Goal: Task Accomplishment & Management: Manage account settings

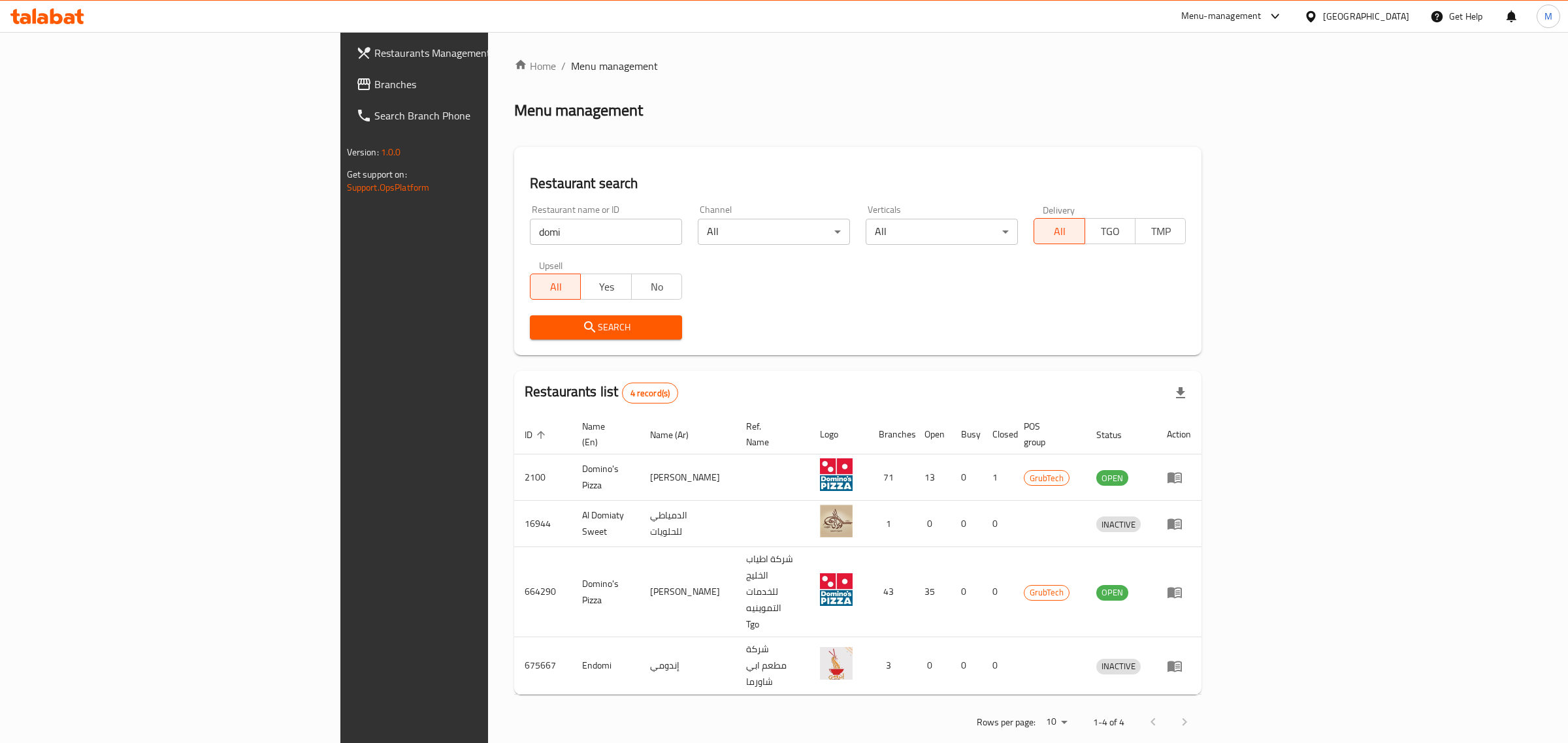
click at [530, 219] on input "domi" at bounding box center [606, 231] width 153 height 26
type input "Wooden Bakery"
click button "Search" at bounding box center [606, 327] width 153 height 24
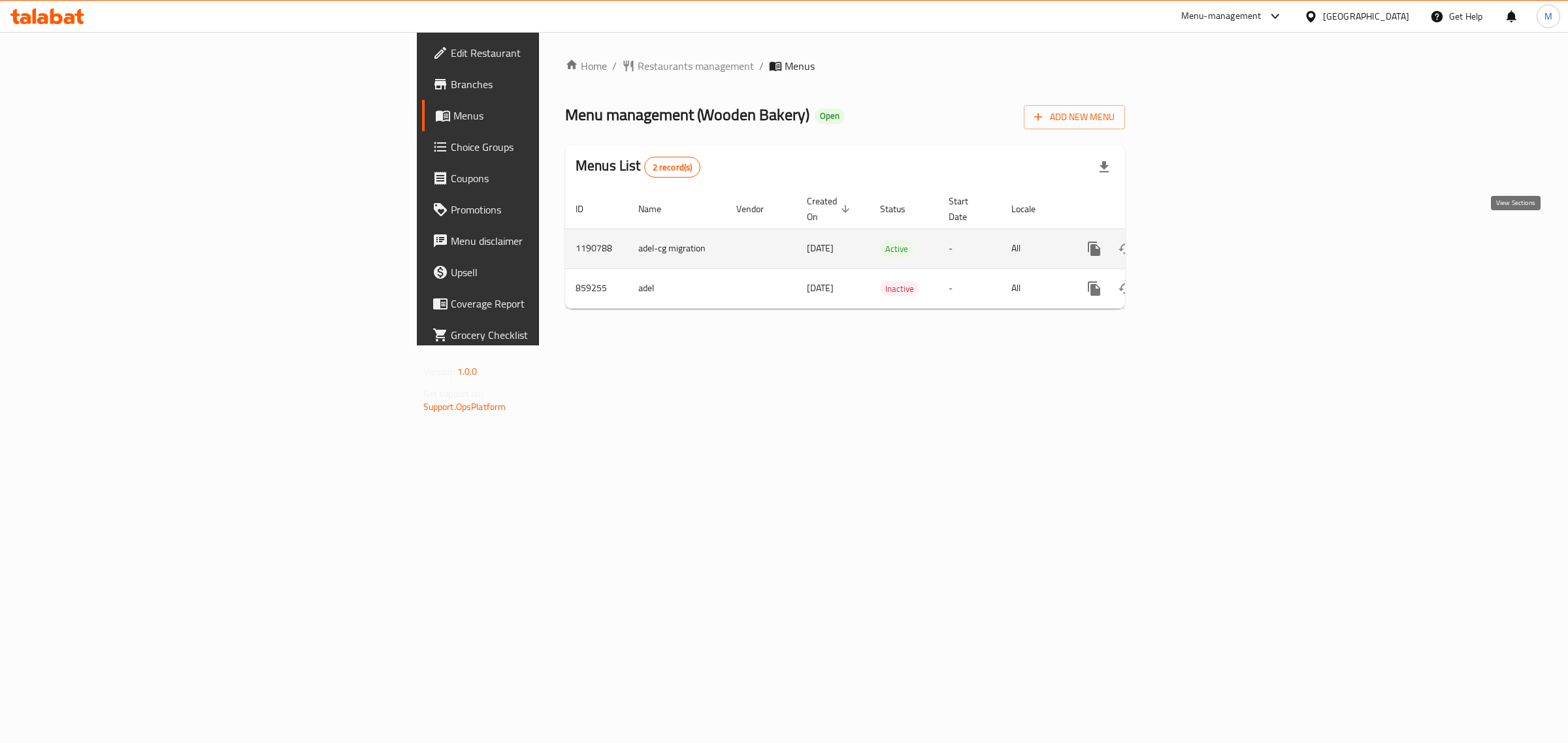
click at [1196, 241] on icon "enhanced table" at bounding box center [1188, 249] width 16 height 16
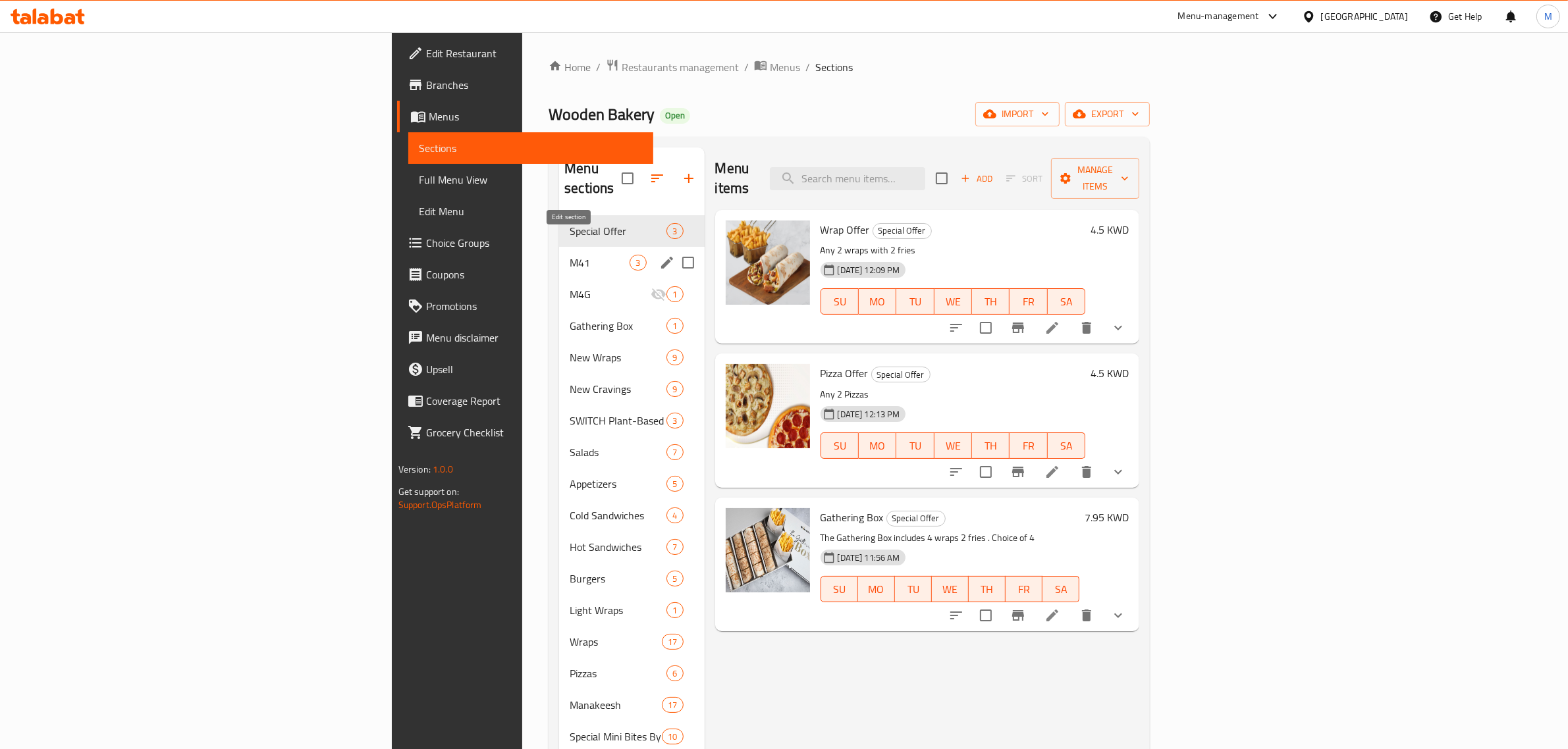
click at [659, 255] on icon "edit" at bounding box center [667, 263] width 16 height 16
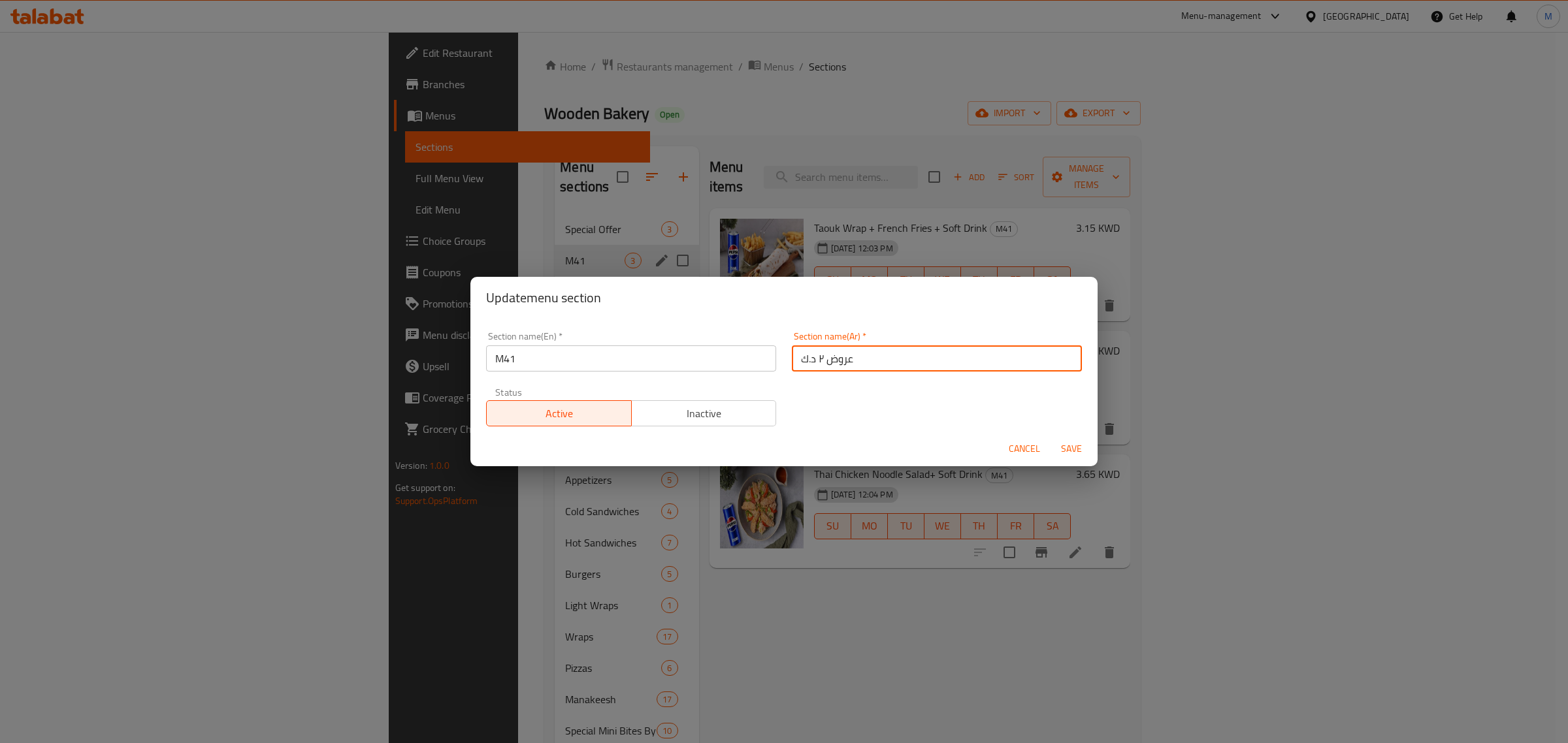
drag, startPoint x: 936, startPoint y: 366, endPoint x: 761, endPoint y: 364, distance: 175.0
click at [761, 364] on div "Section name(En)   * M41 Section name(En) * Section name(Ar)   * عروض ٢ د.ك Sec…" at bounding box center [784, 379] width 611 height 110
click at [1029, 445] on span "Cancel" at bounding box center [1024, 449] width 31 height 17
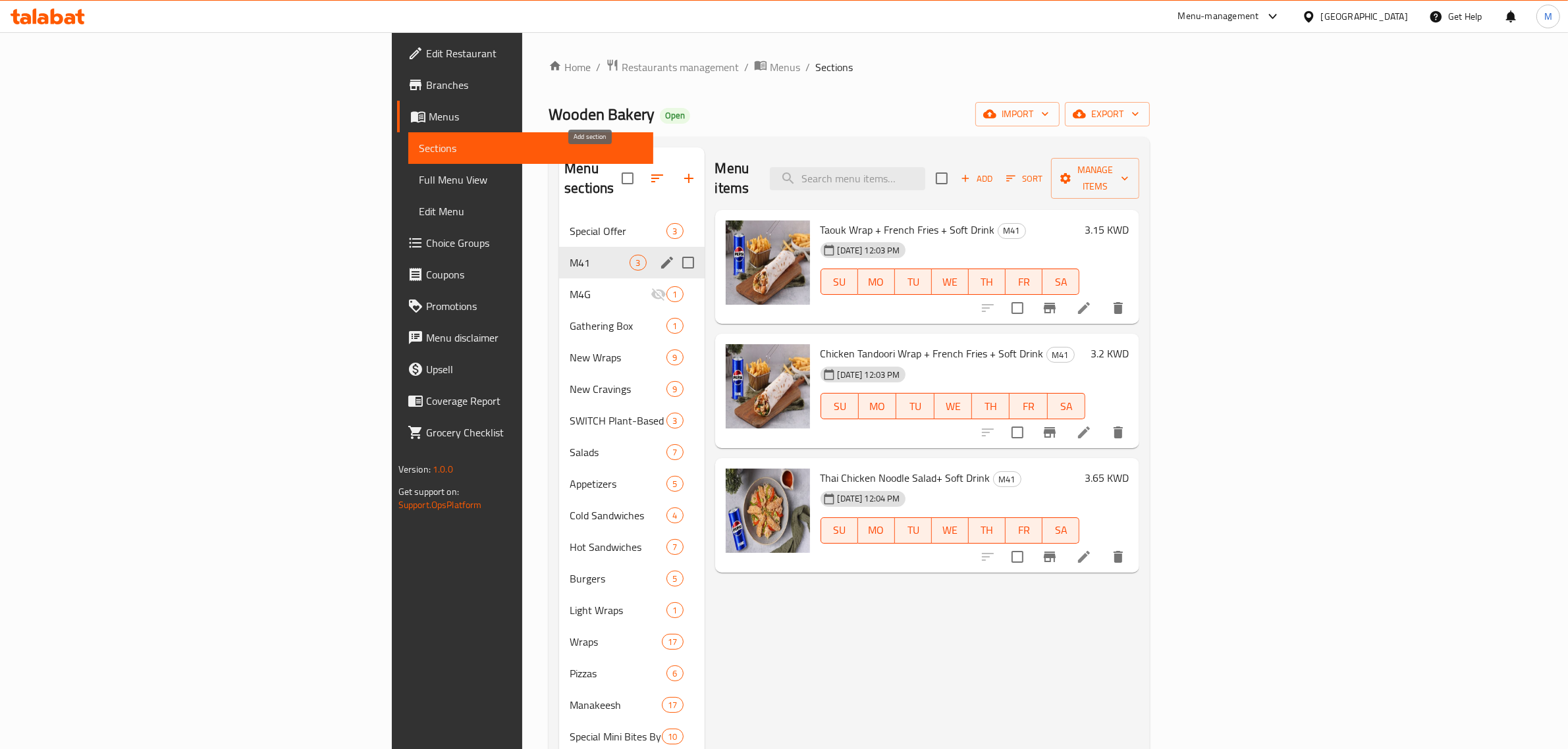
click at [681, 173] on icon "button" at bounding box center [689, 179] width 16 height 16
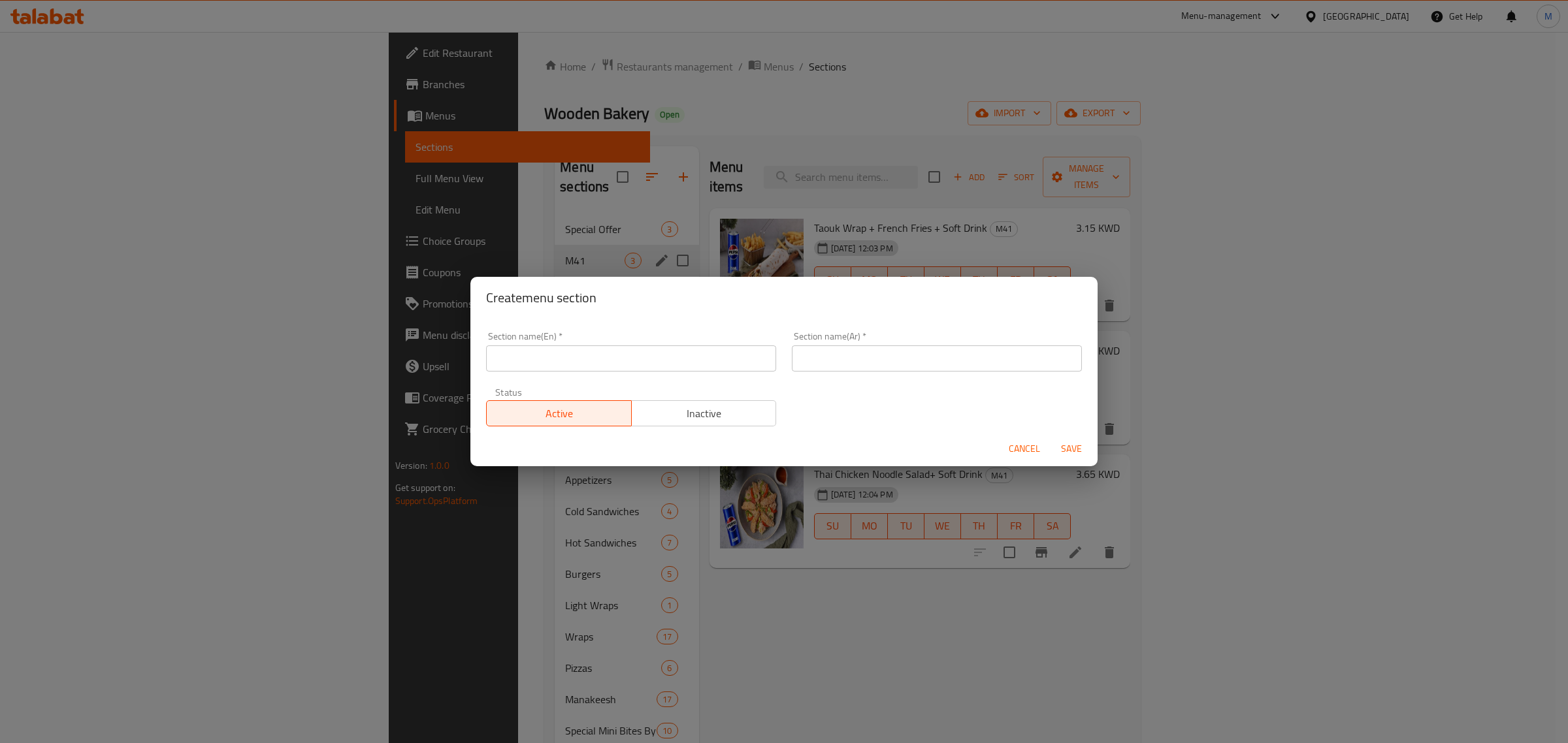
click at [834, 341] on div "Section name(Ar)   * Section name(Ar) *" at bounding box center [936, 352] width 290 height 40
drag, startPoint x: 840, startPoint y: 354, endPoint x: 830, endPoint y: 357, distance: 10.4
click at [840, 354] on input "text" at bounding box center [936, 358] width 290 height 26
paste input "عروض ٢ د.ك"
type input "عروض ٢ د.ك"
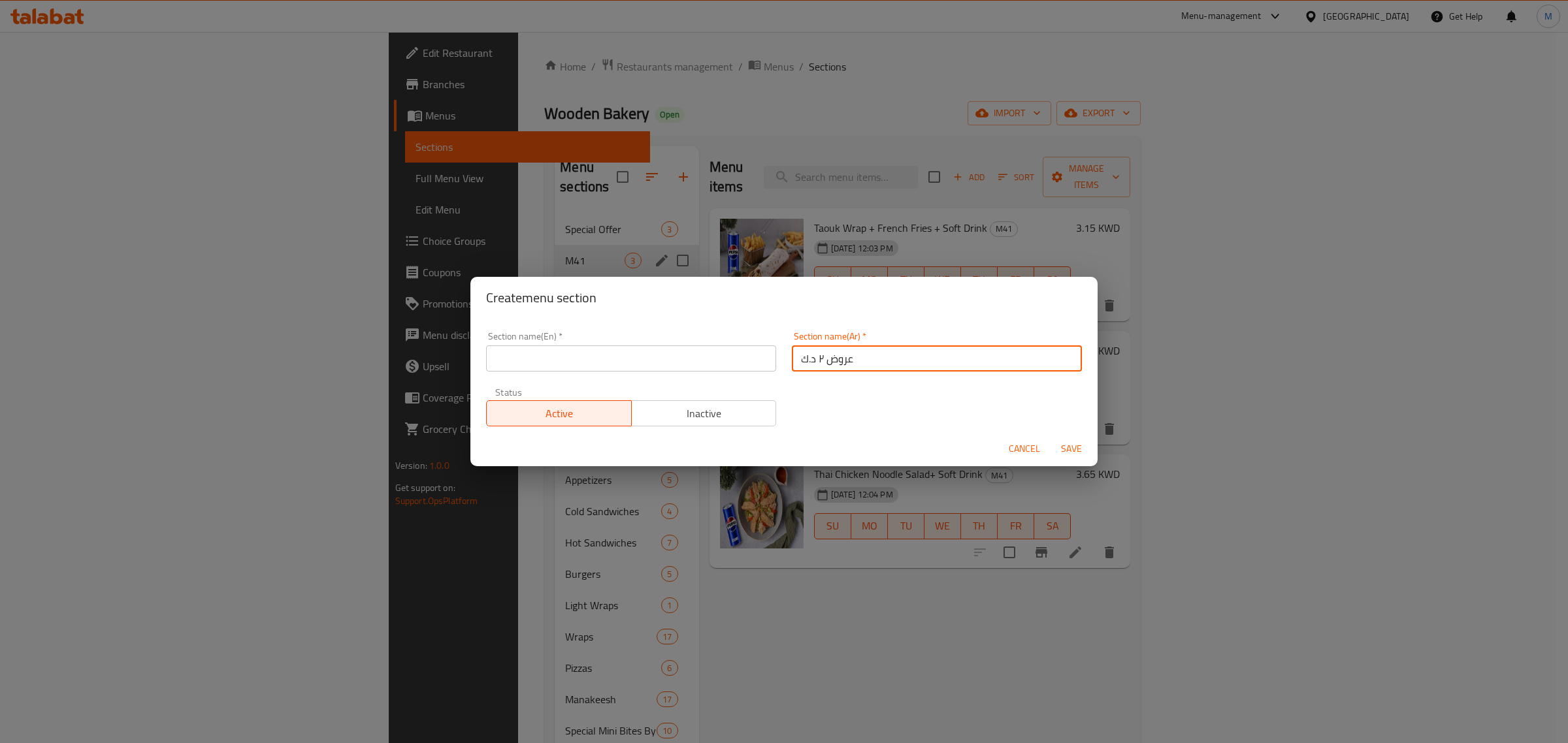
click at [654, 354] on input "text" at bounding box center [631, 358] width 290 height 26
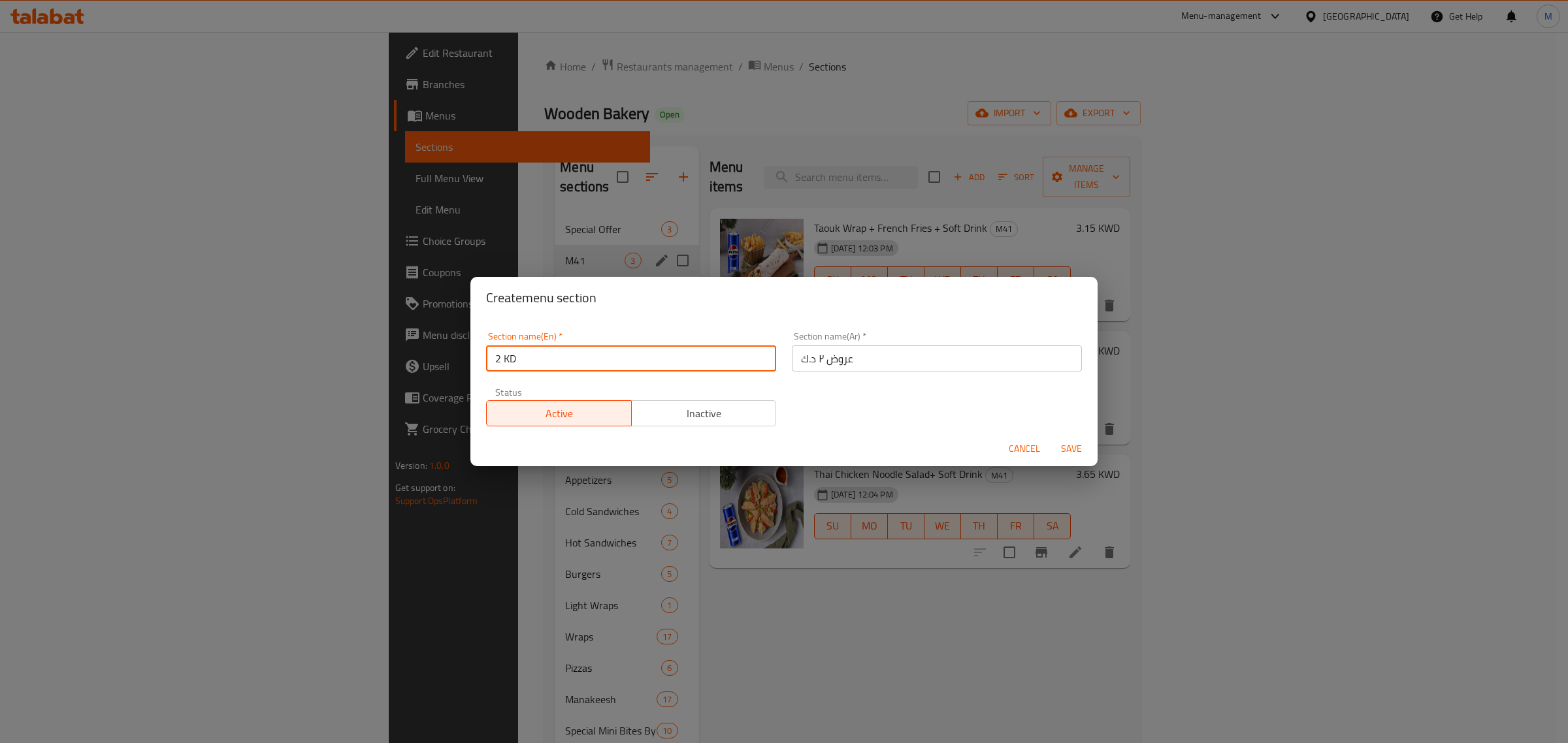
type input "2 KD Deals"
click at [1066, 449] on span "Save" at bounding box center [1070, 449] width 31 height 17
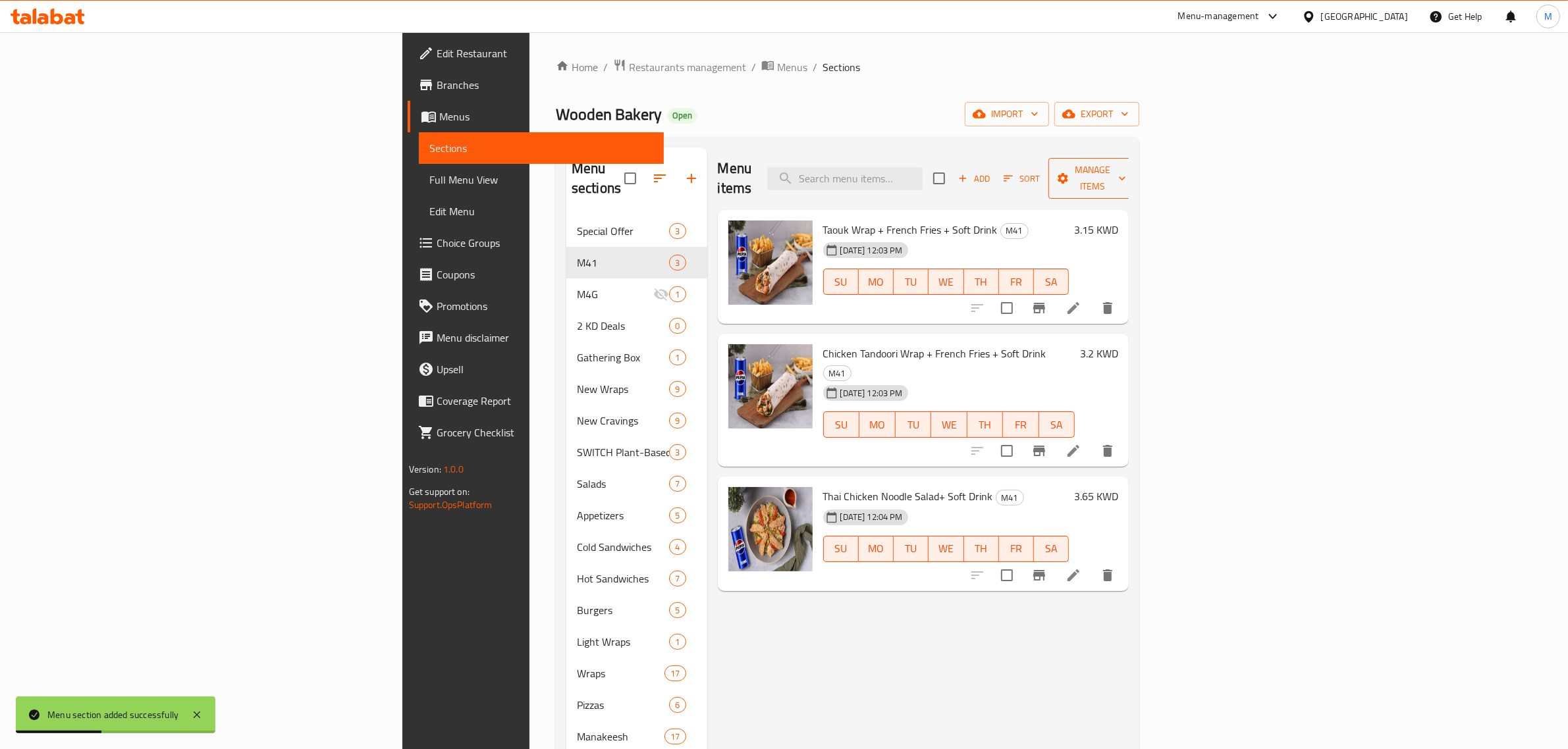
click at [1137, 158] on button "Manage items" at bounding box center [1093, 178] width 88 height 41
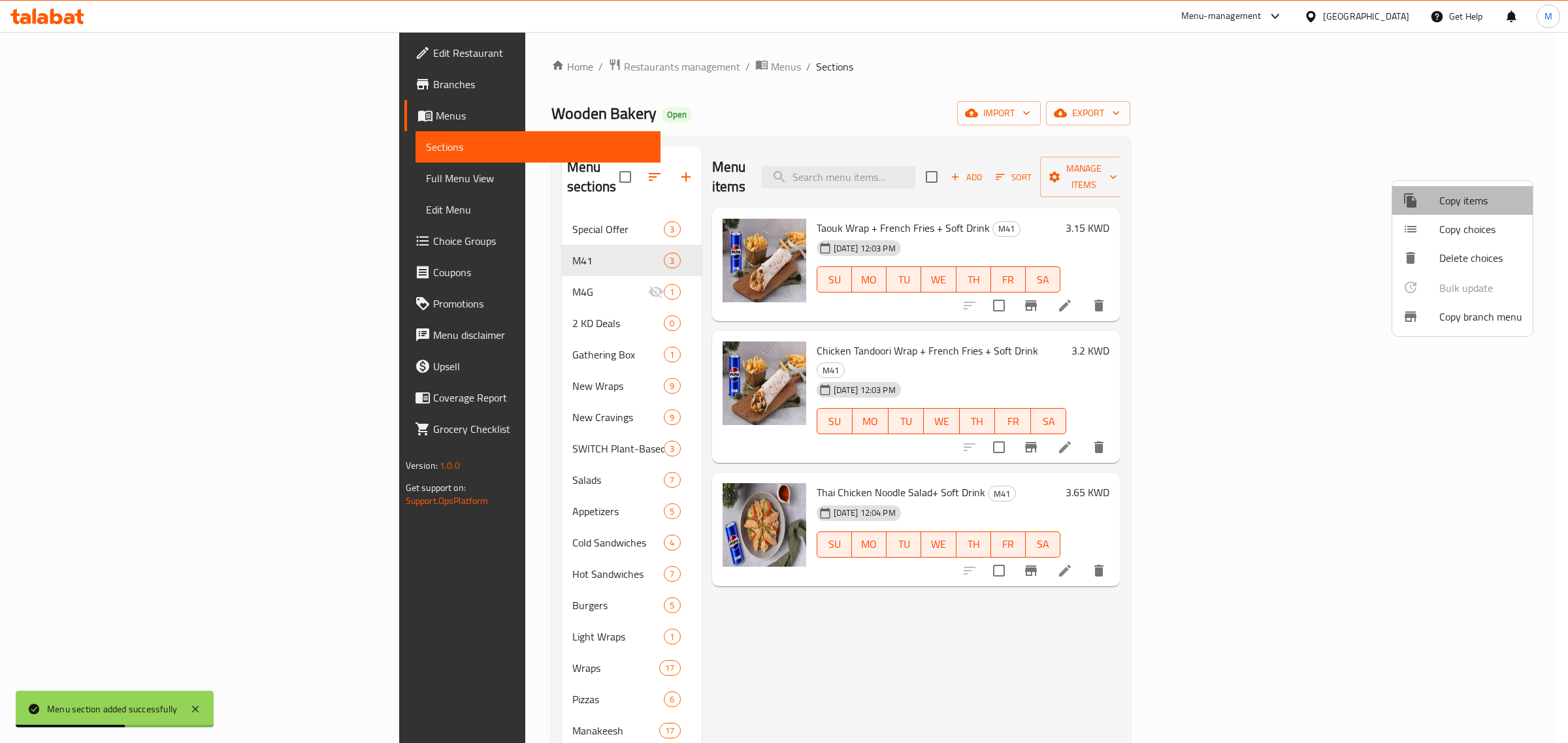
click at [1467, 201] on span "Copy items" at bounding box center [1481, 200] width 83 height 16
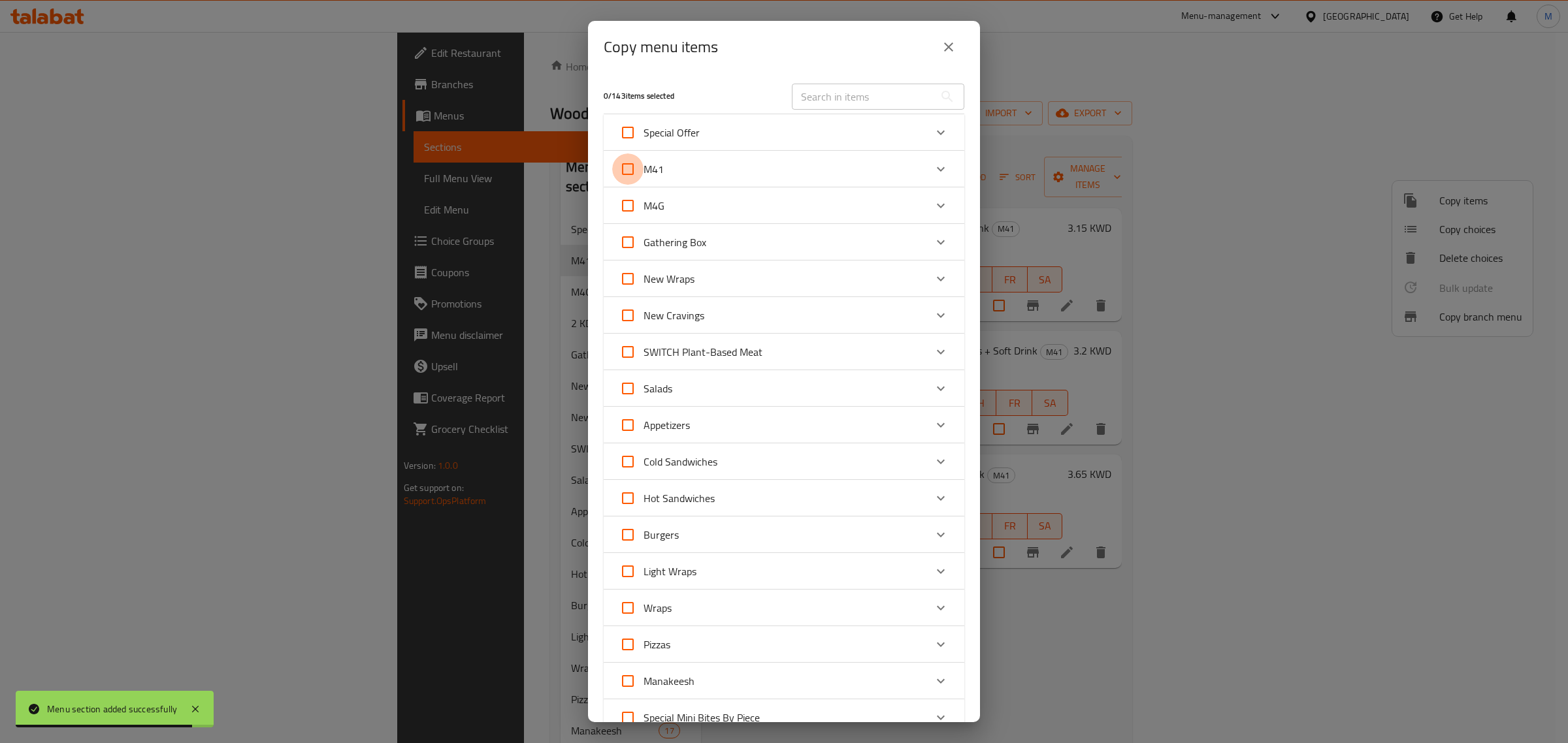
click at [627, 172] on input "M41" at bounding box center [627, 168] width 31 height 31
checkbox input "true"
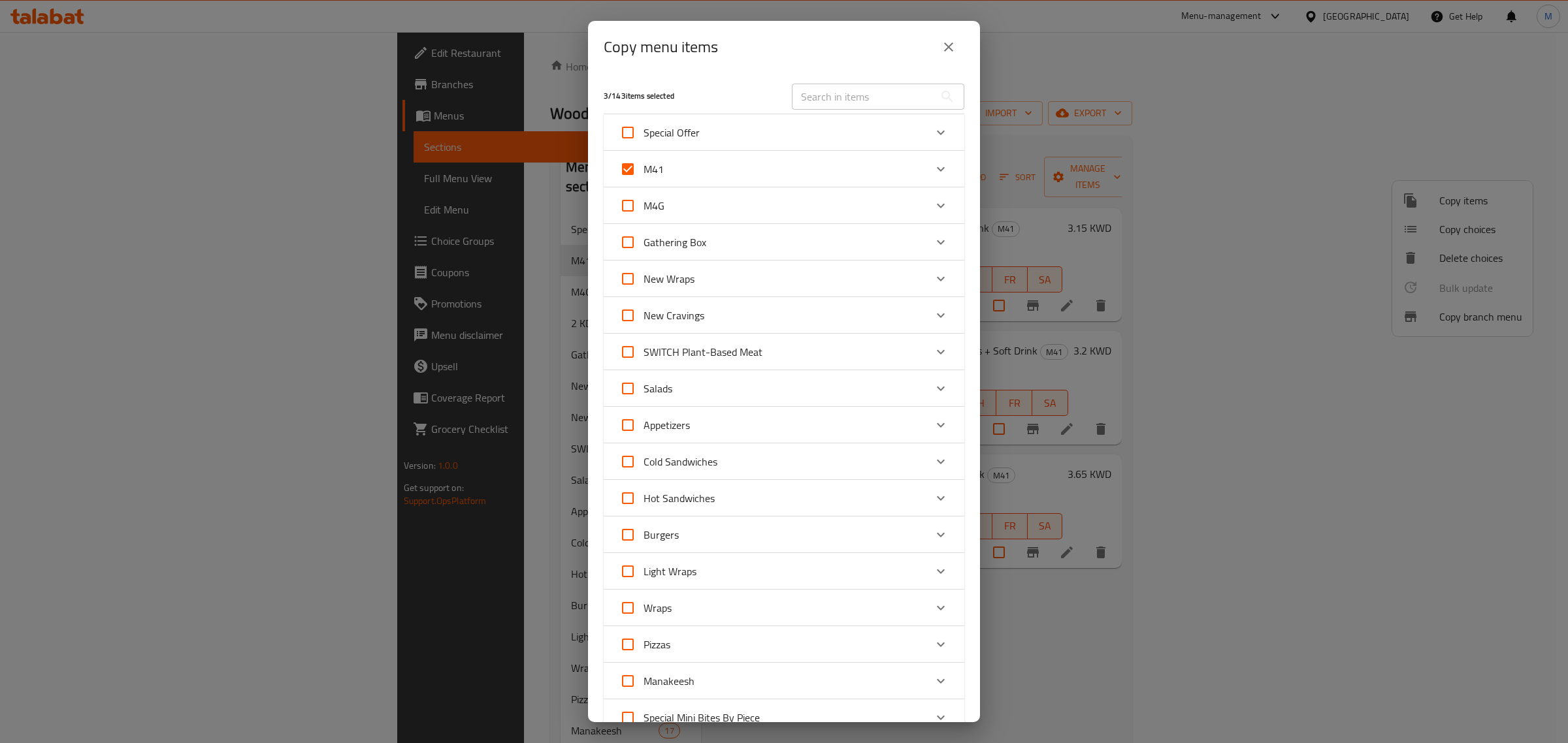
click at [933, 163] on icon "Expand" at bounding box center [941, 169] width 16 height 16
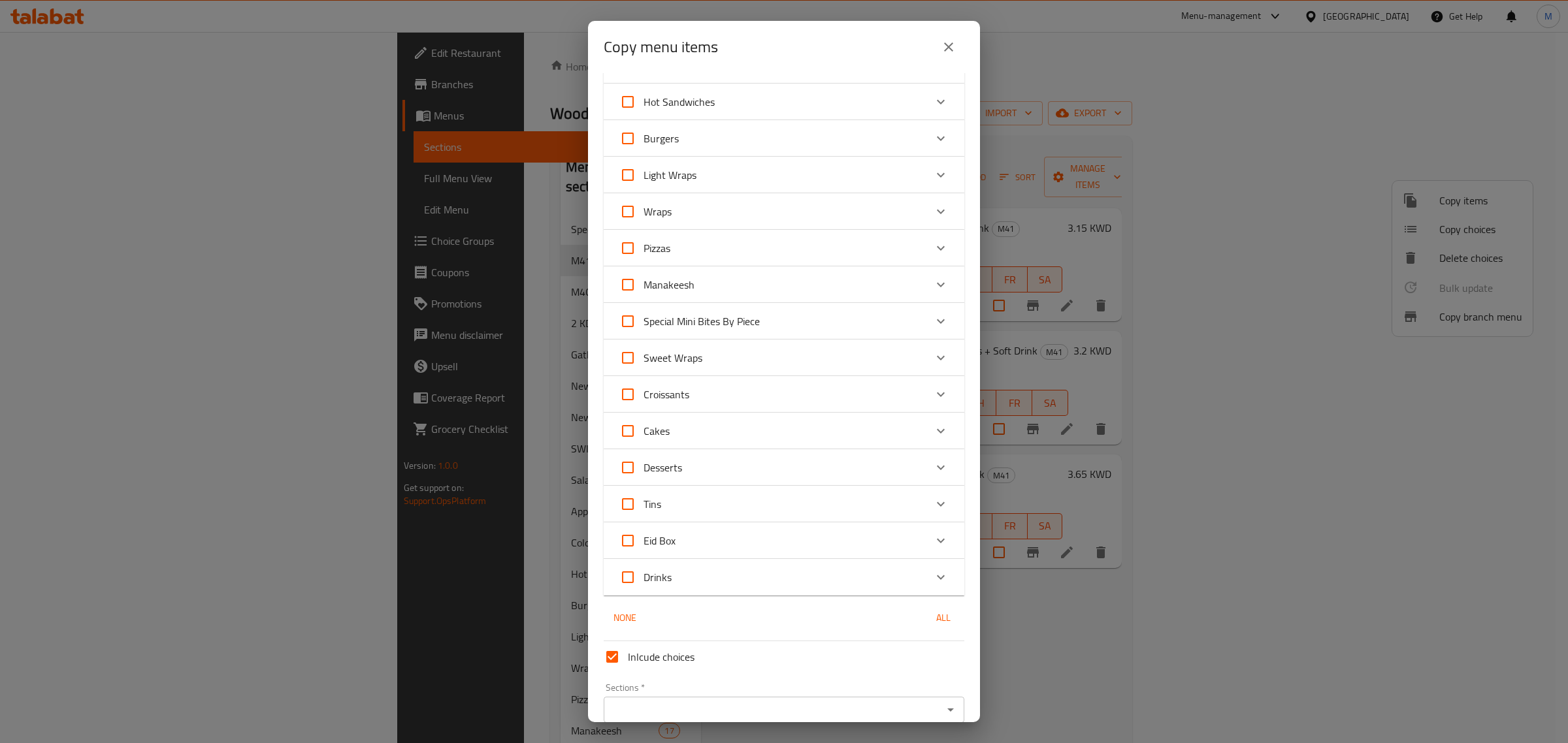
scroll to position [651, 0]
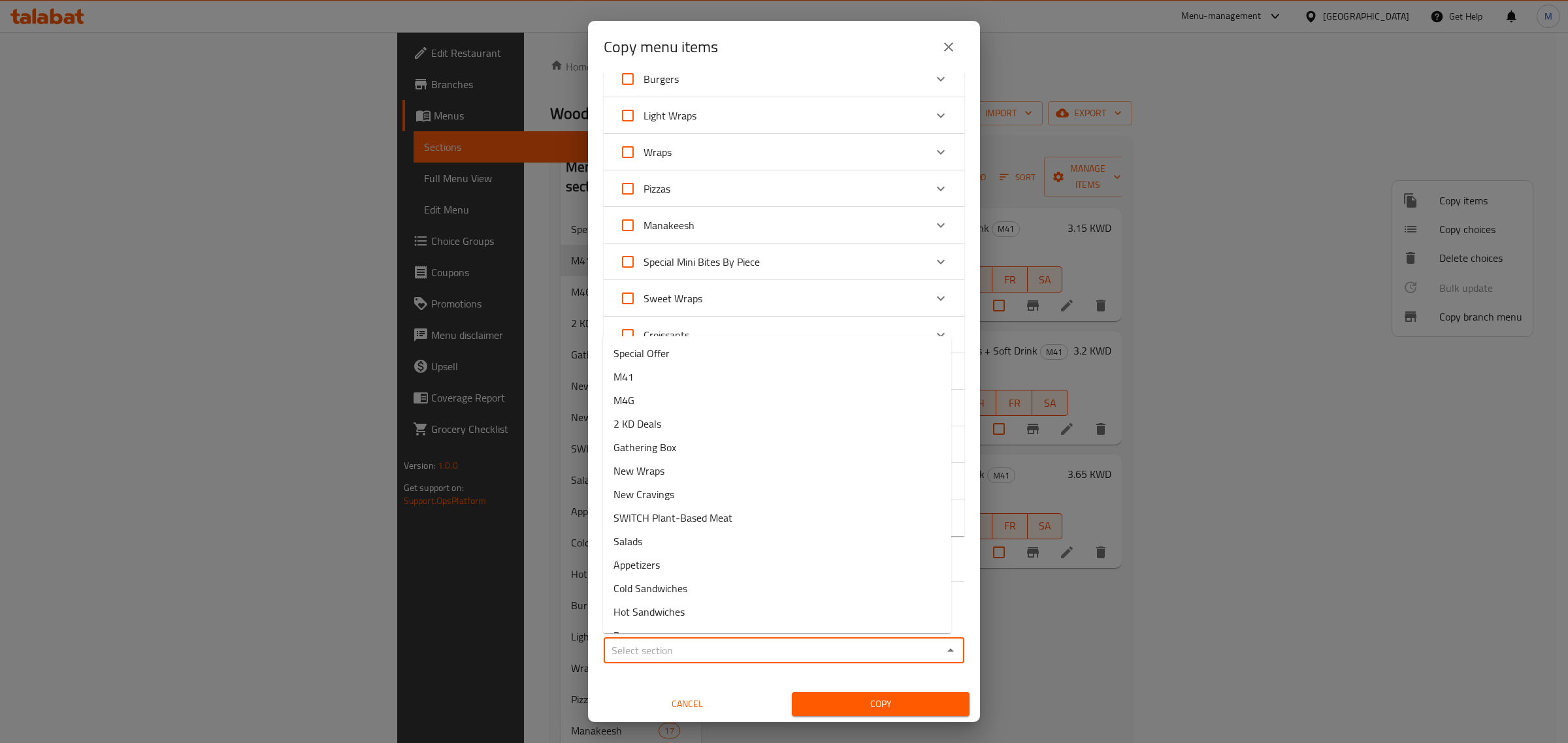
click at [762, 651] on input "Sections   *" at bounding box center [772, 650] width 331 height 18
click at [713, 431] on li "2 KD Deals" at bounding box center [777, 424] width 348 height 24
type input "2 KD Deals"
click at [696, 700] on span "Cancel" at bounding box center [687, 704] width 167 height 17
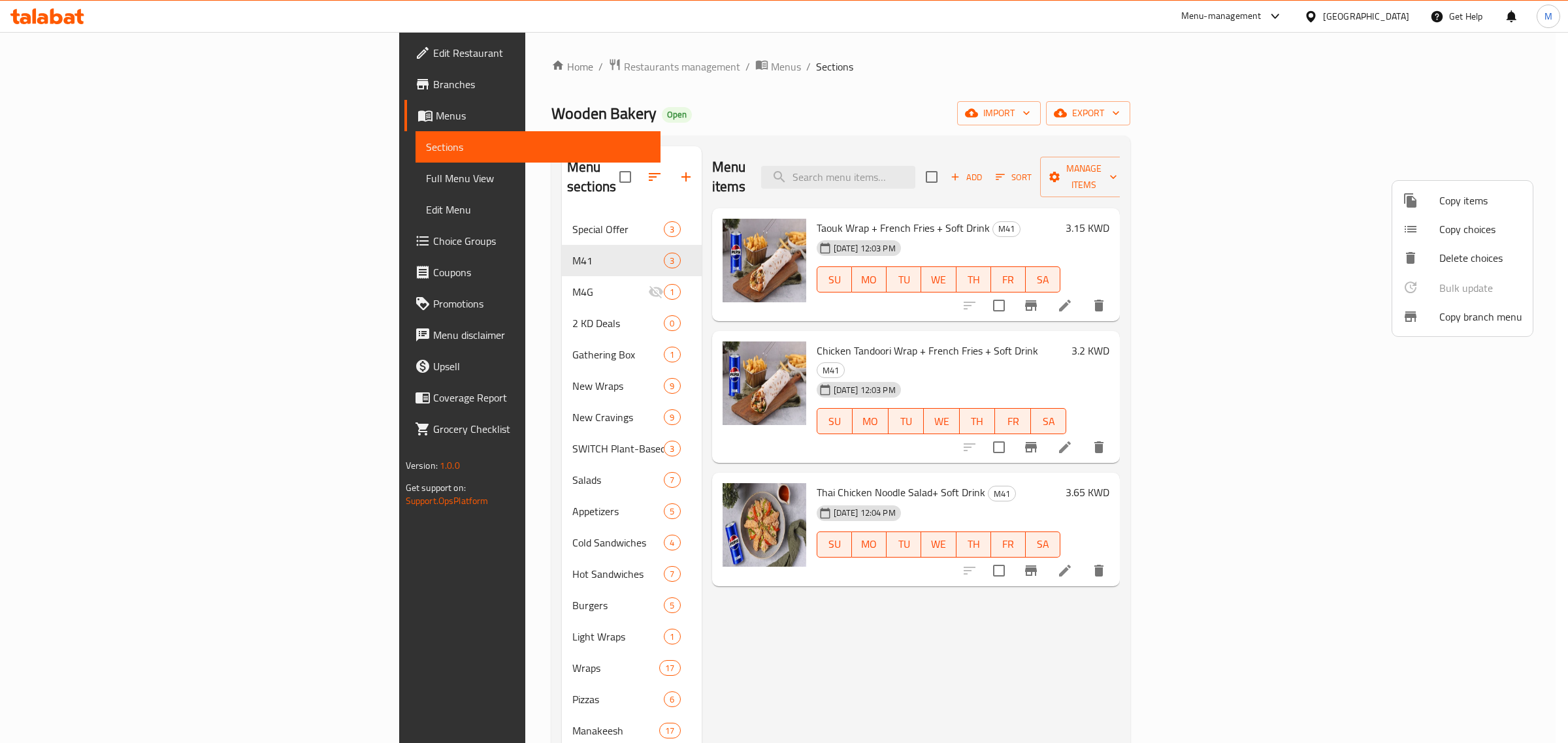
click at [1477, 192] on span "Copy items" at bounding box center [1481, 200] width 83 height 16
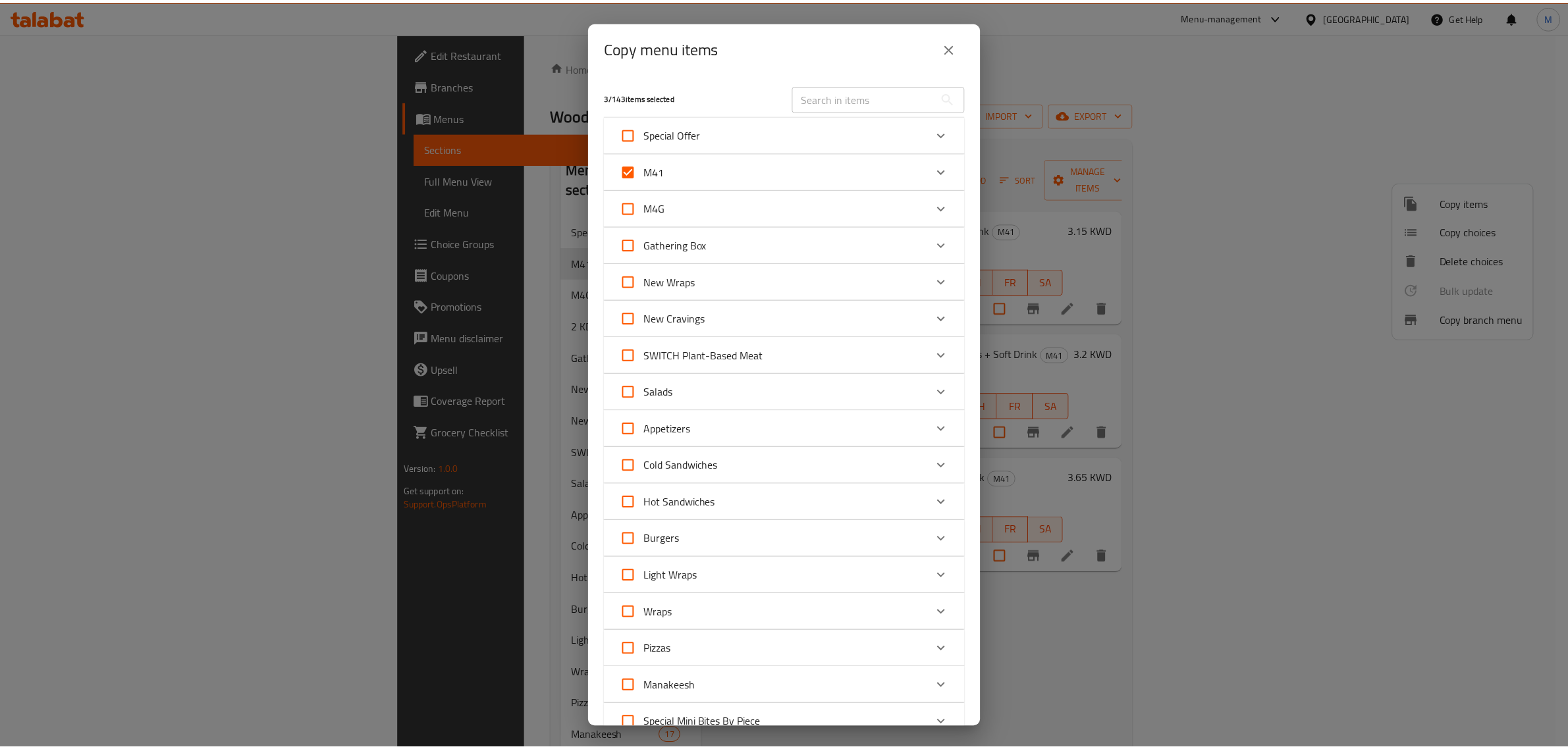
scroll to position [460, 0]
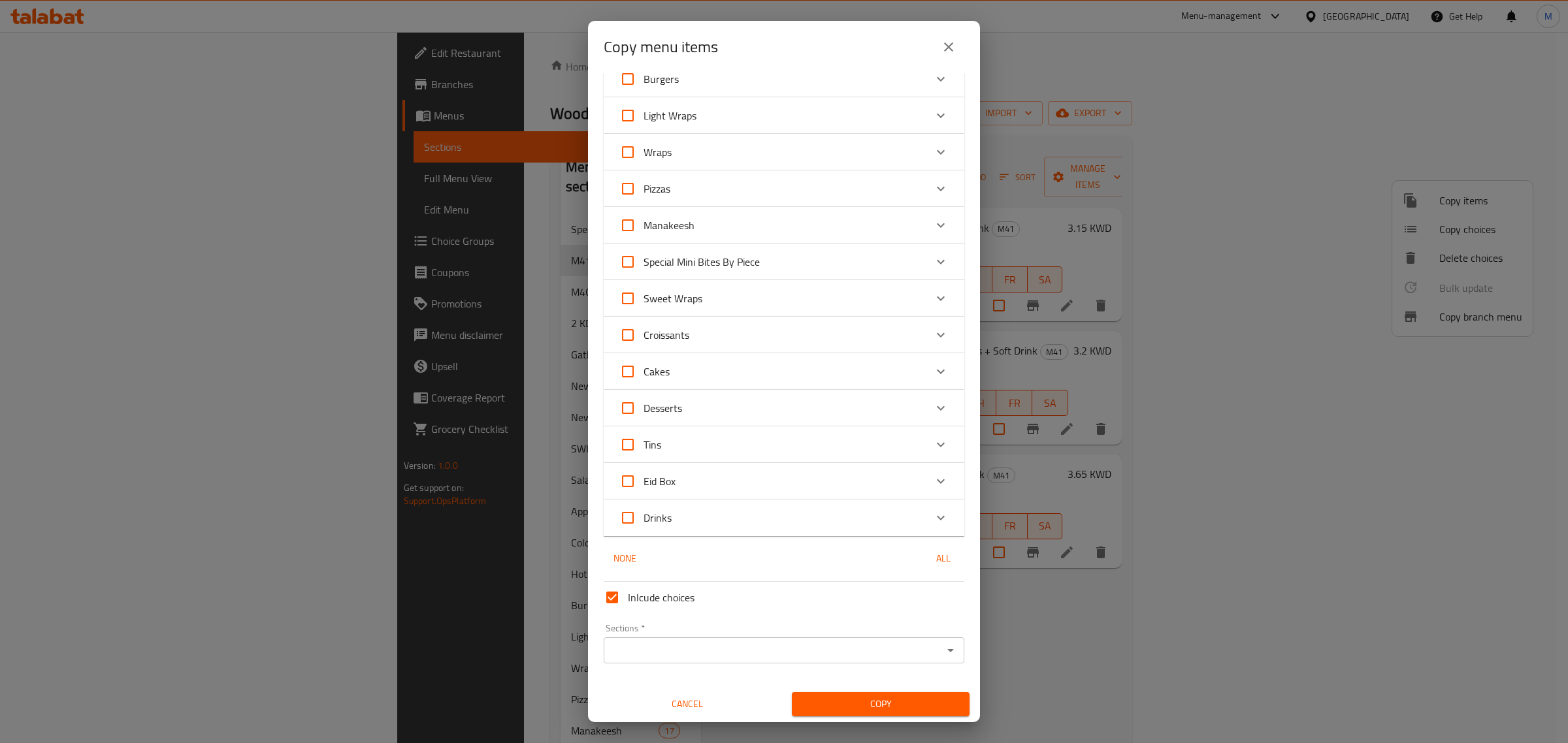
click at [680, 644] on input "Sections   *" at bounding box center [772, 650] width 331 height 18
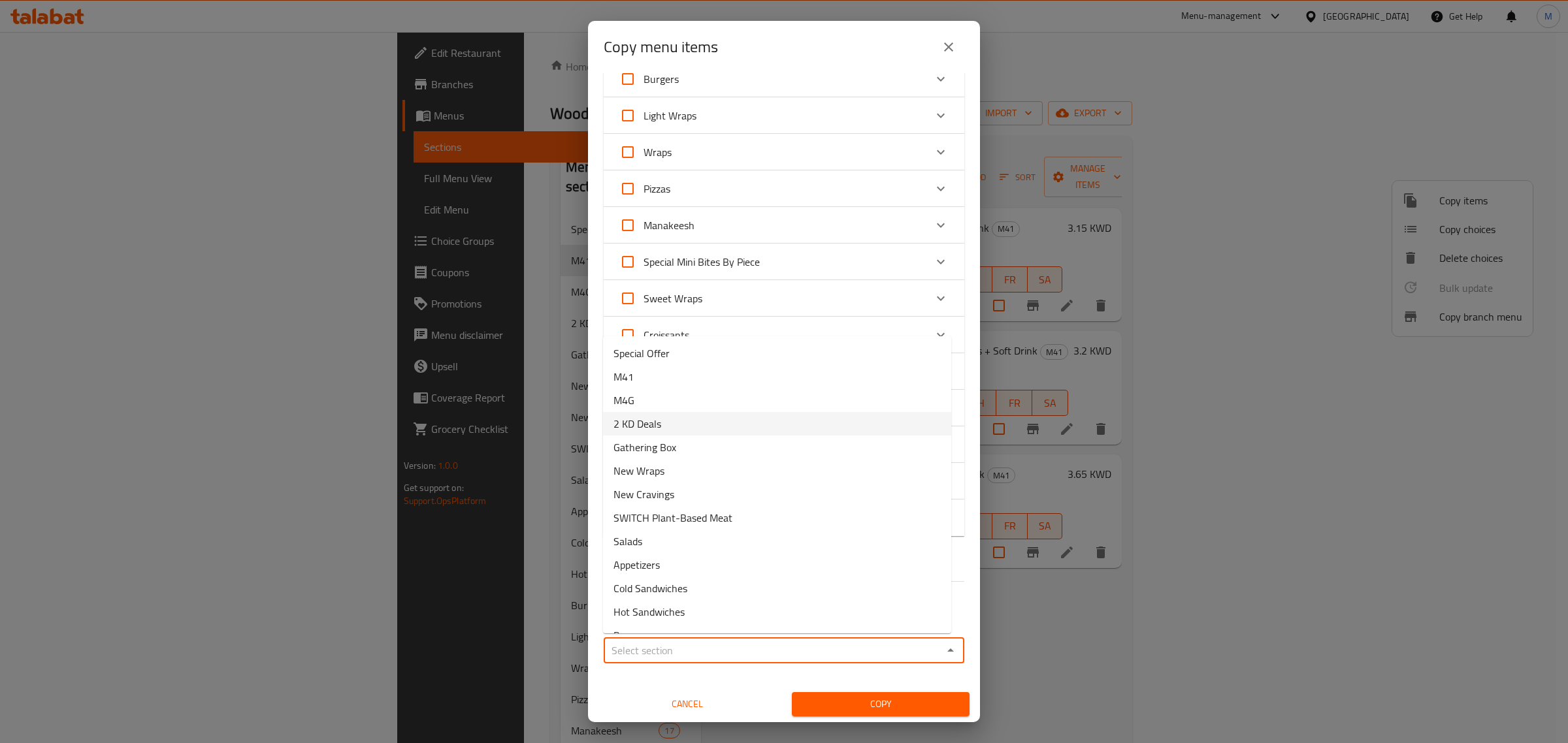
click at [686, 432] on li "2 KD Deals" at bounding box center [777, 424] width 348 height 24
type input "2 KD Deals"
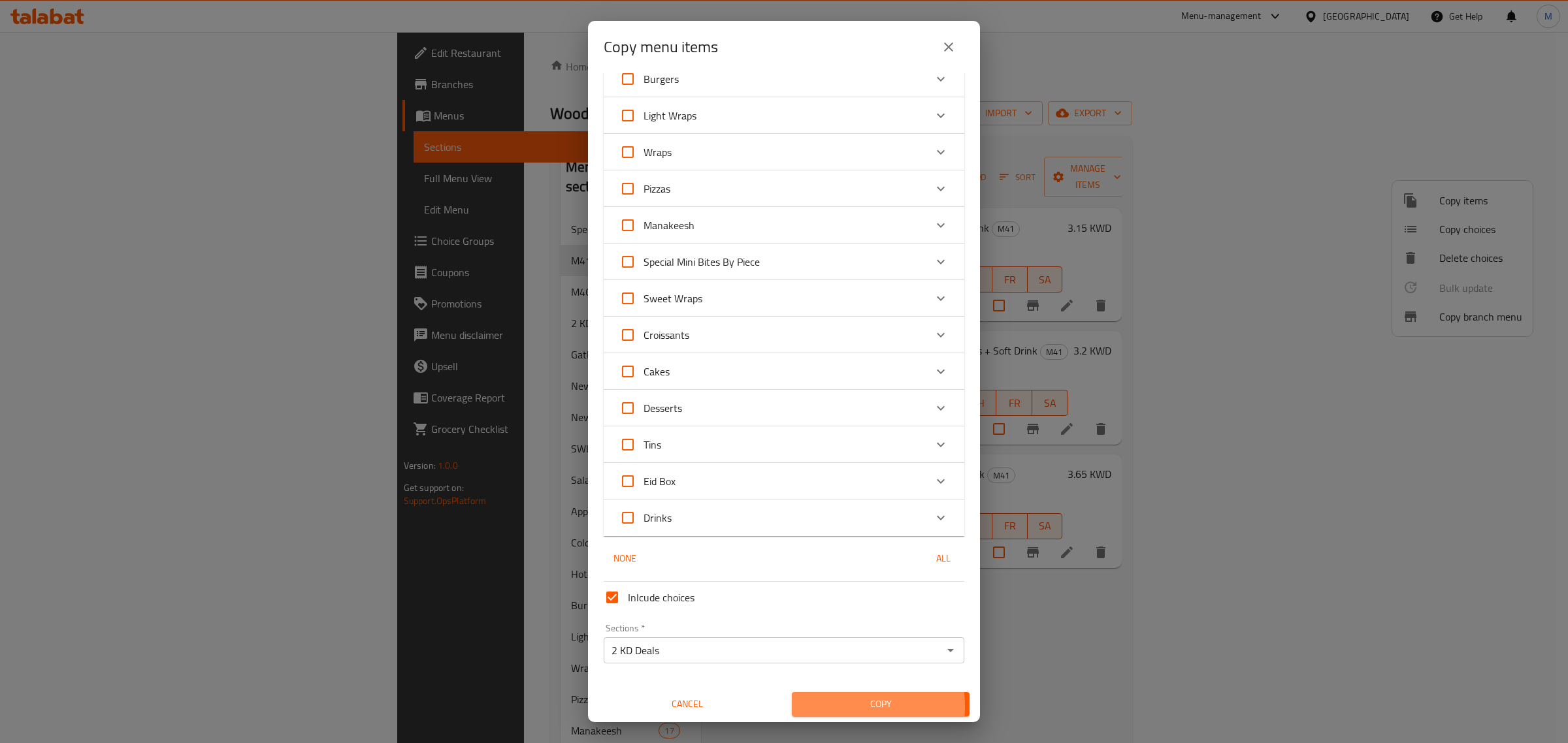
click at [823, 706] on span "Copy" at bounding box center [880, 704] width 157 height 17
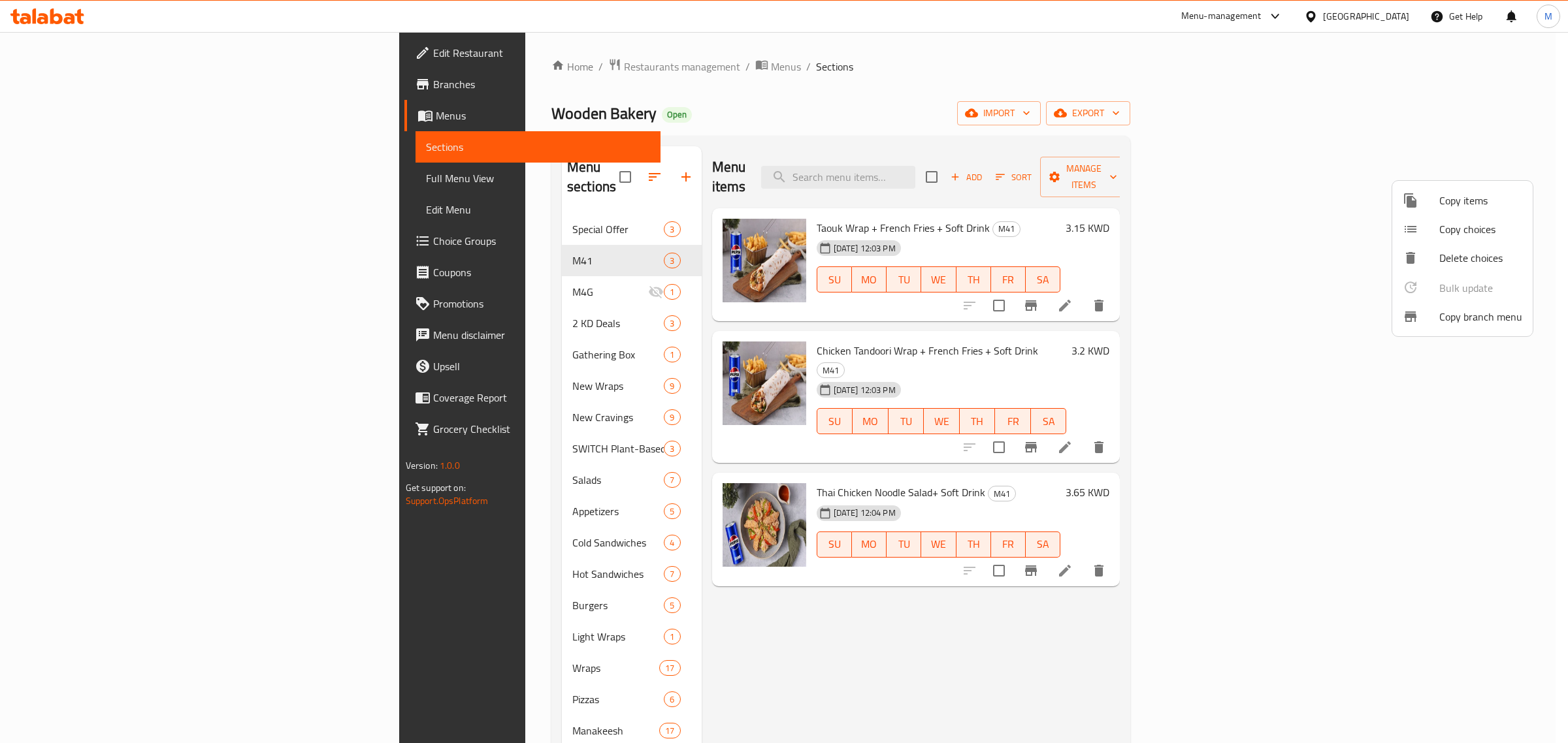
click at [1047, 677] on div at bounding box center [784, 371] width 1568 height 743
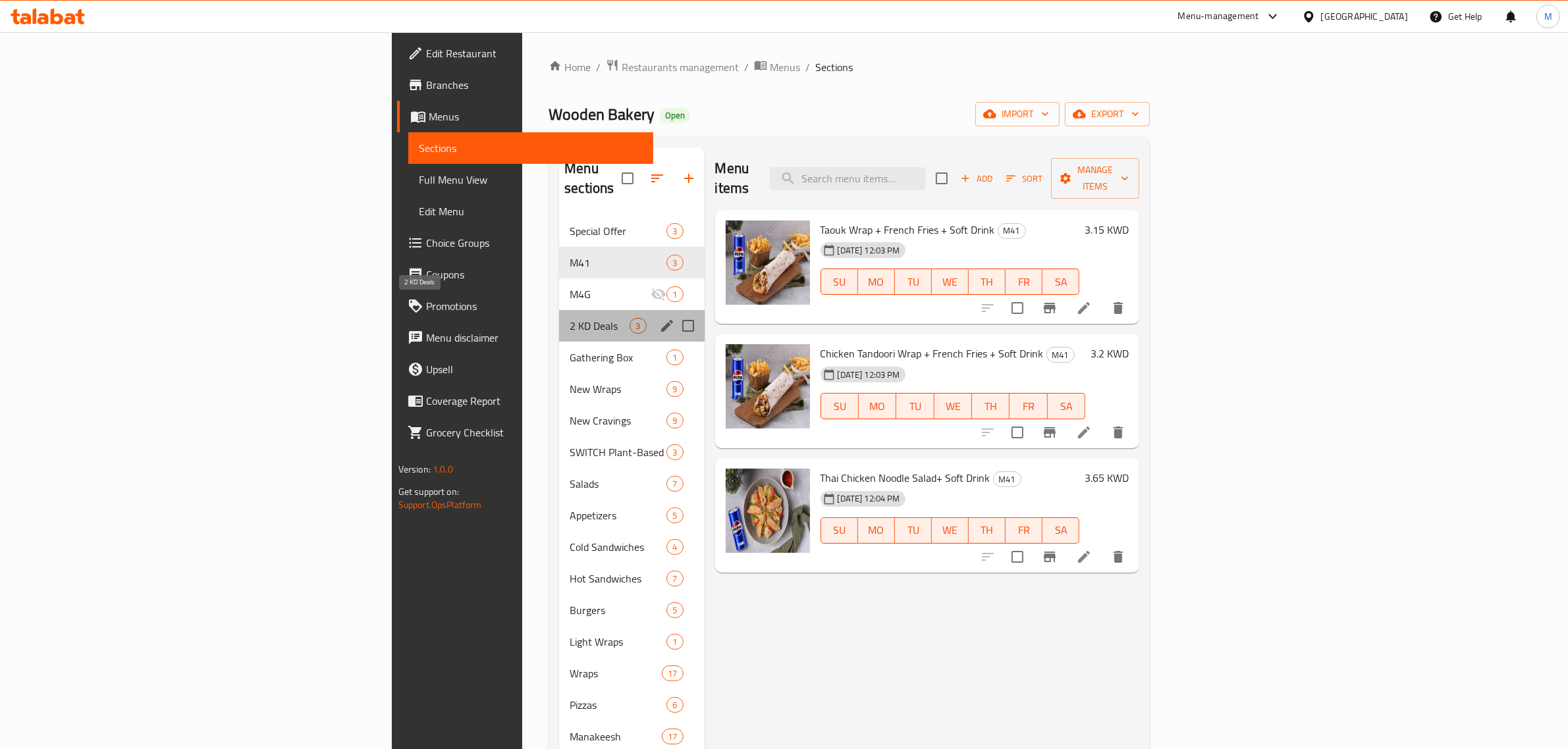
click at [570, 318] on span "2 KD Deals" at bounding box center [599, 326] width 60 height 16
